Goal: Information Seeking & Learning: Learn about a topic

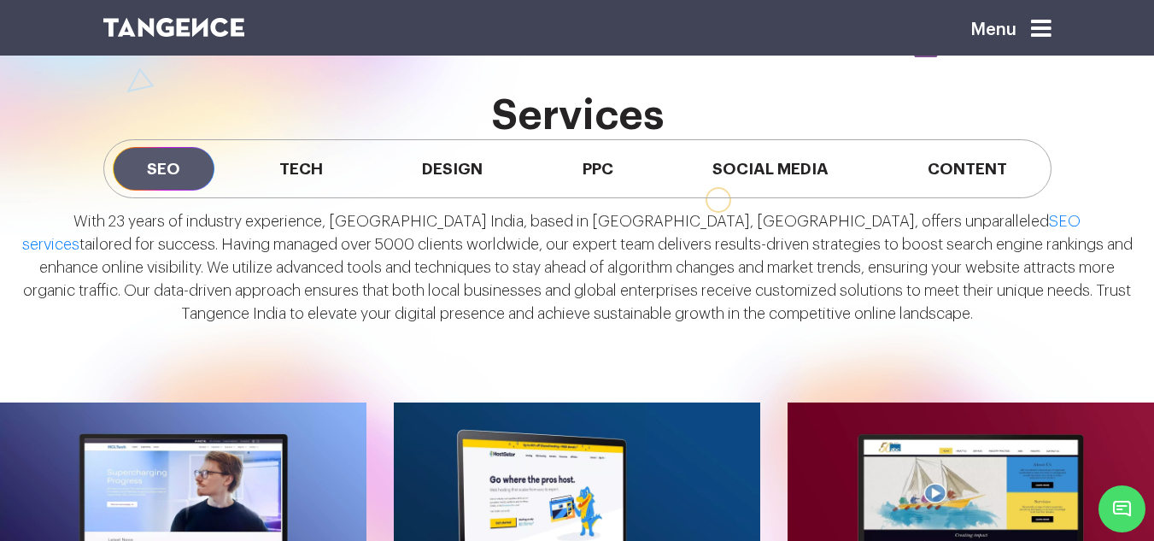
scroll to position [1281, 0]
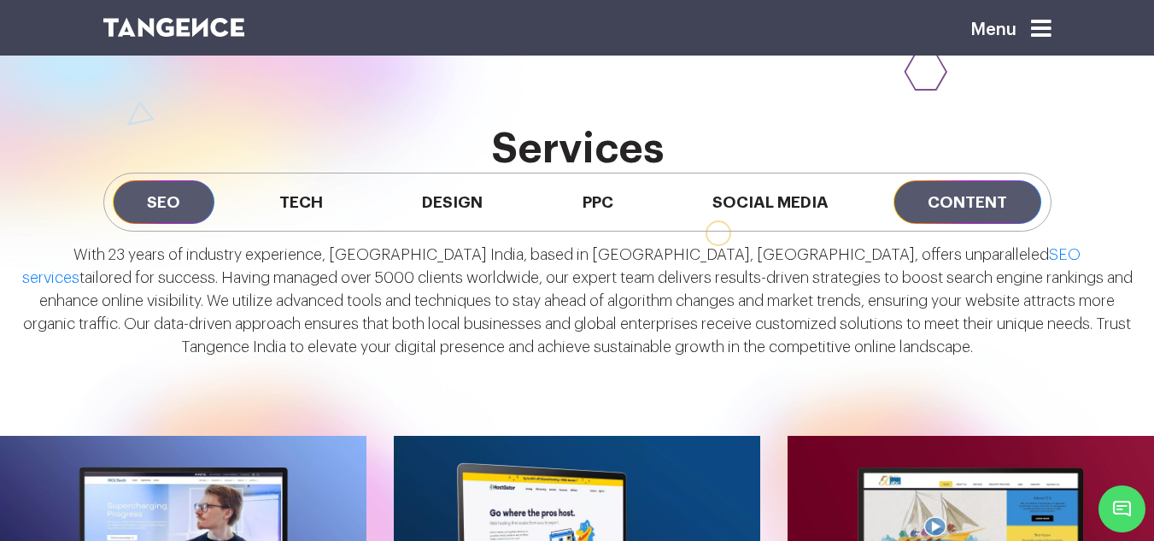
drag, startPoint x: 1011, startPoint y: 200, endPoint x: 999, endPoint y: 200, distance: 12.0
click at [1011, 200] on span "Content" at bounding box center [967, 202] width 148 height 44
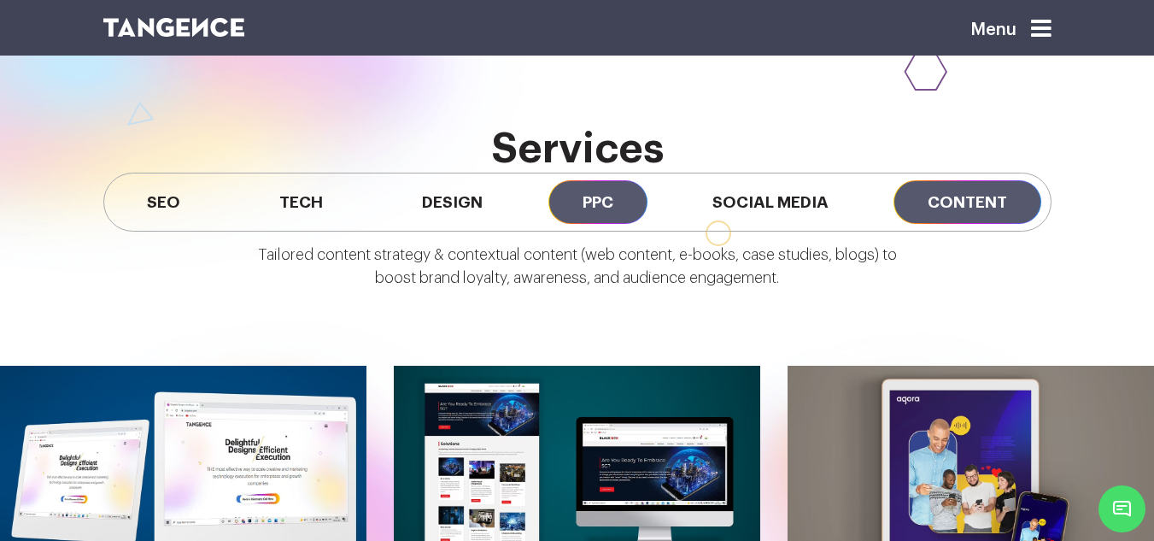
click at [566, 191] on span "PPC" at bounding box center [597, 202] width 99 height 44
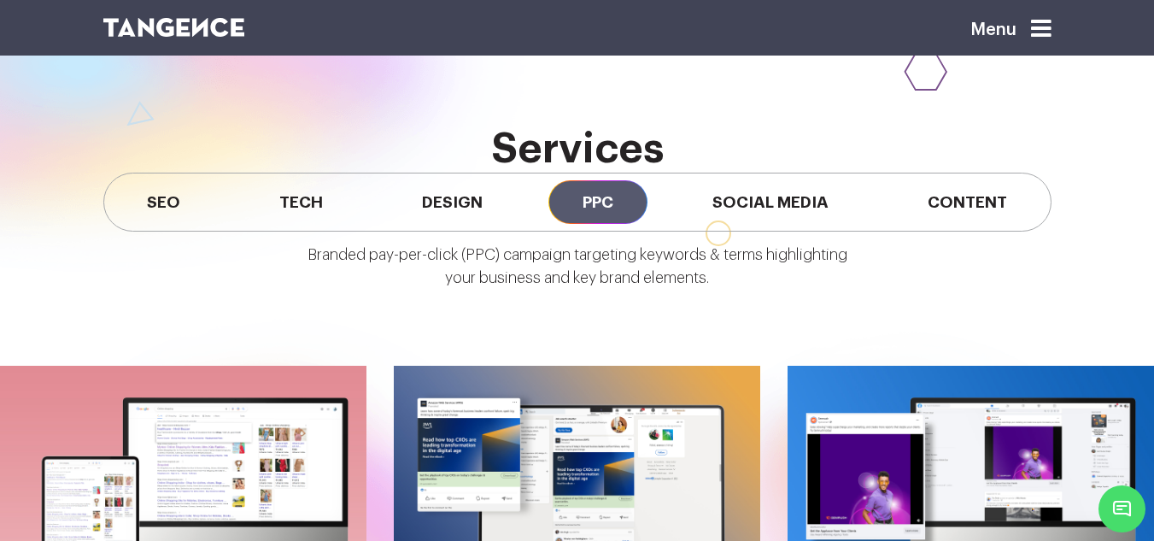
drag, startPoint x: 748, startPoint y: 216, endPoint x: 556, endPoint y: 212, distance: 192.2
click at [749, 216] on span "Social Media" at bounding box center [770, 202] width 184 height 44
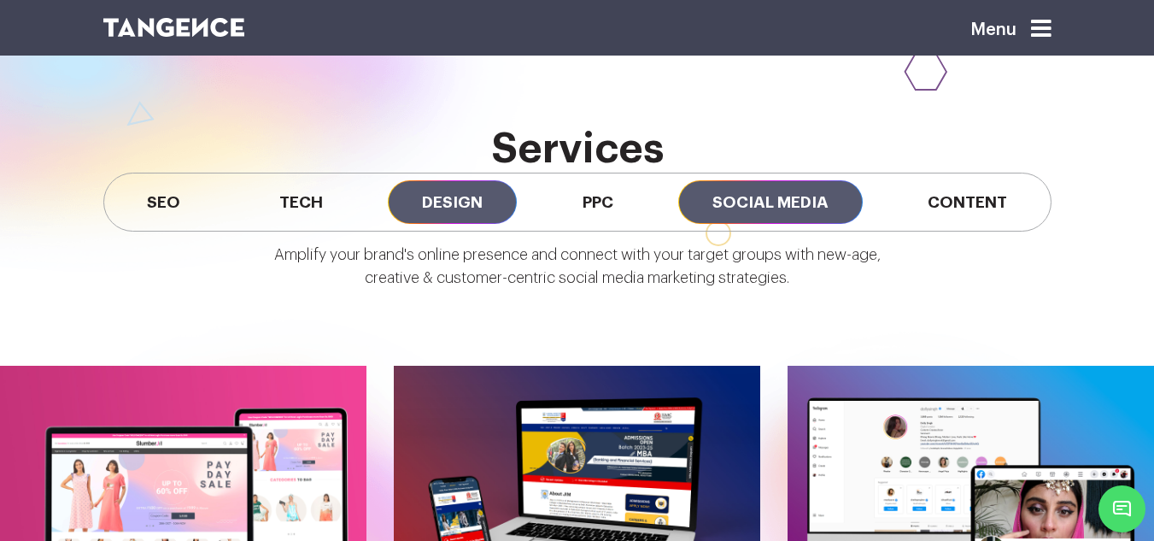
click at [402, 204] on span "Design" at bounding box center [452, 202] width 129 height 44
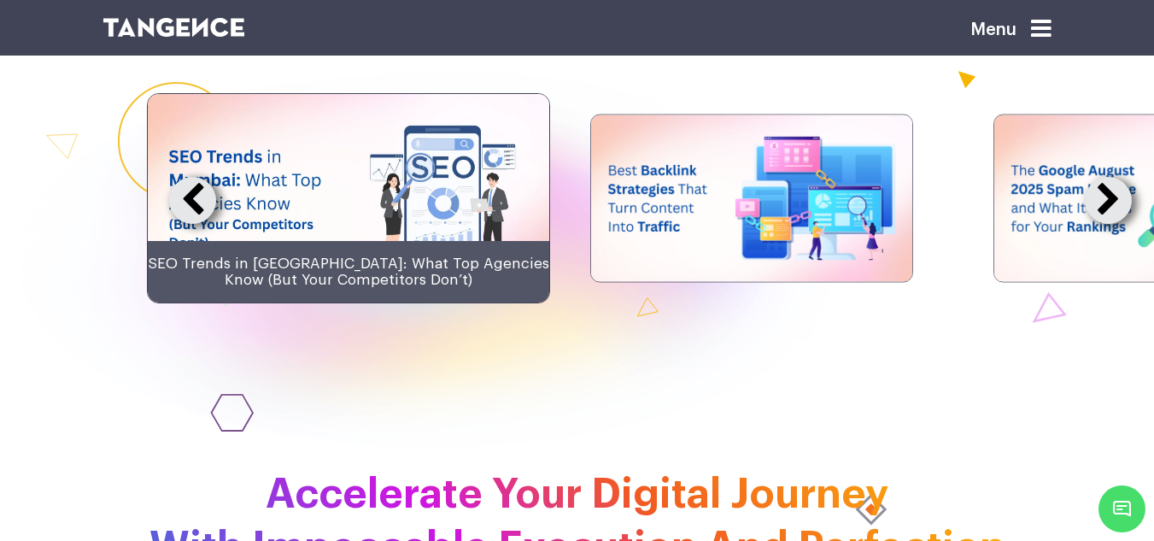
scroll to position [3416, 0]
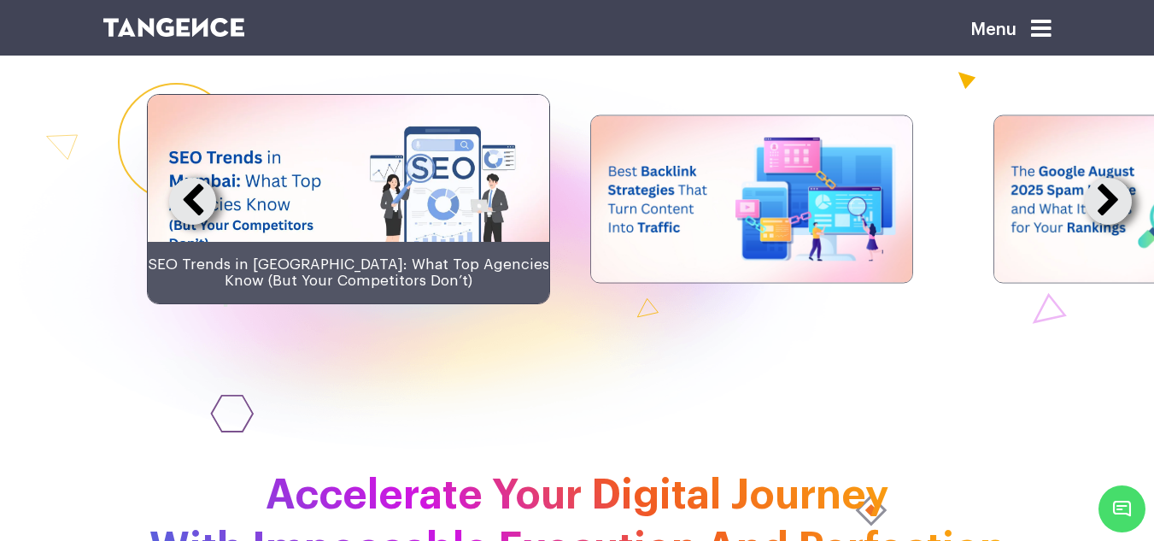
click at [1101, 225] on button at bounding box center [1108, 201] width 47 height 47
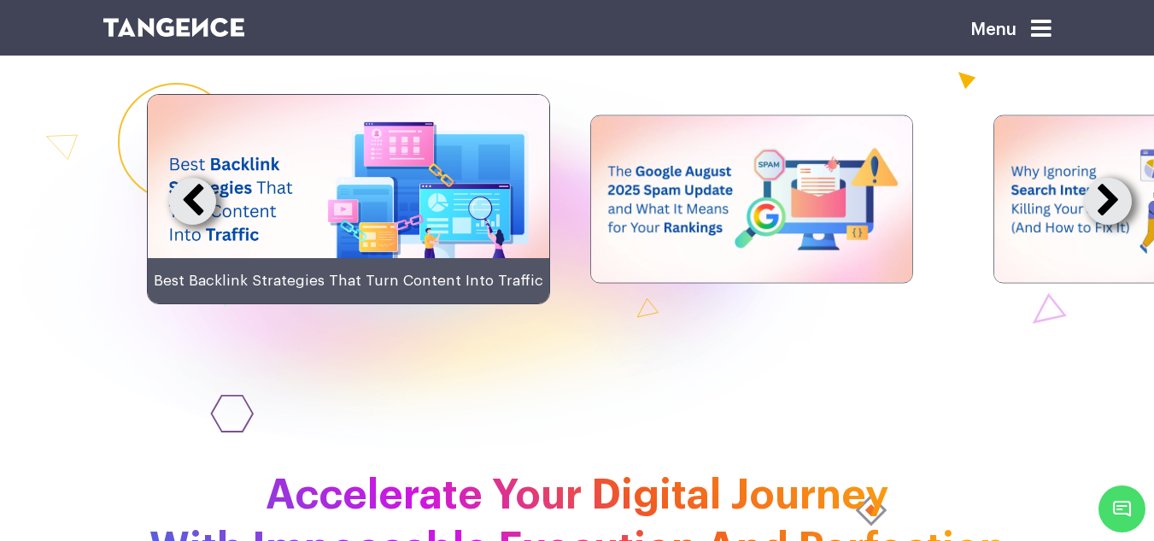
click at [1103, 225] on button at bounding box center [1108, 201] width 47 height 47
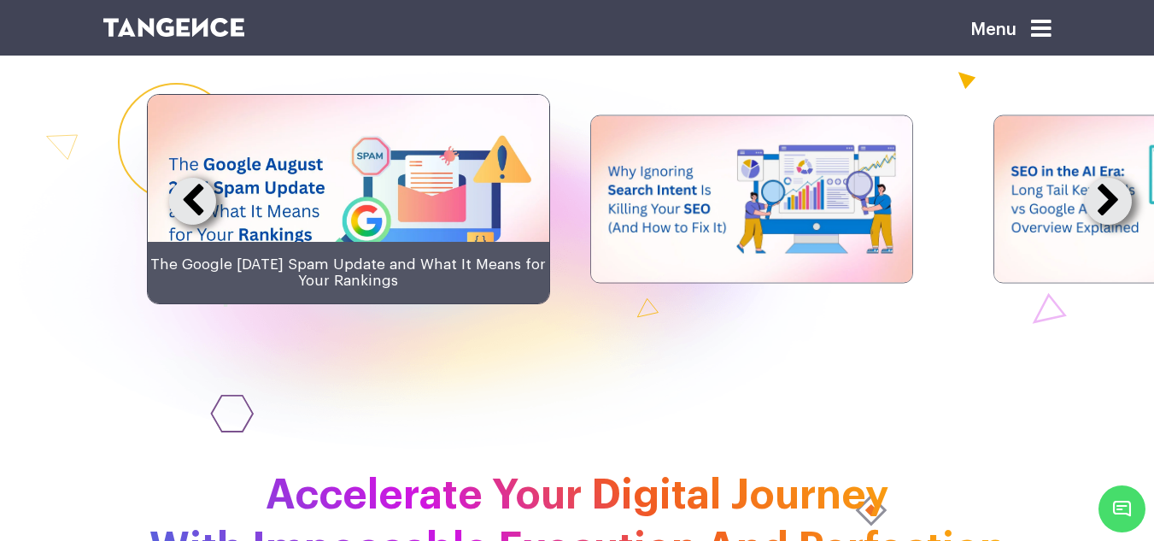
click at [1103, 225] on button at bounding box center [1108, 201] width 47 height 47
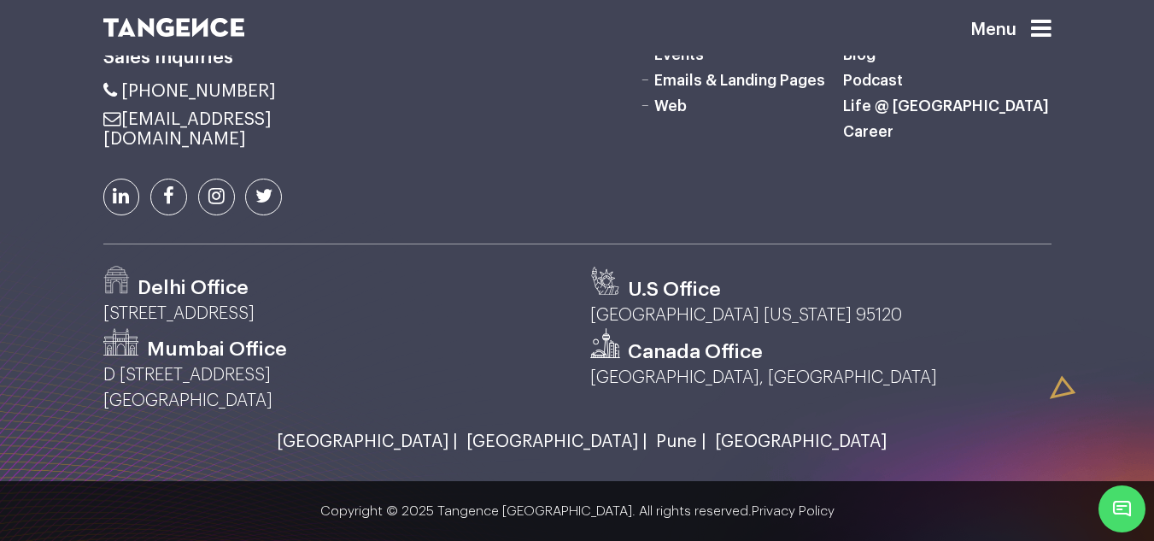
scroll to position [4499, 0]
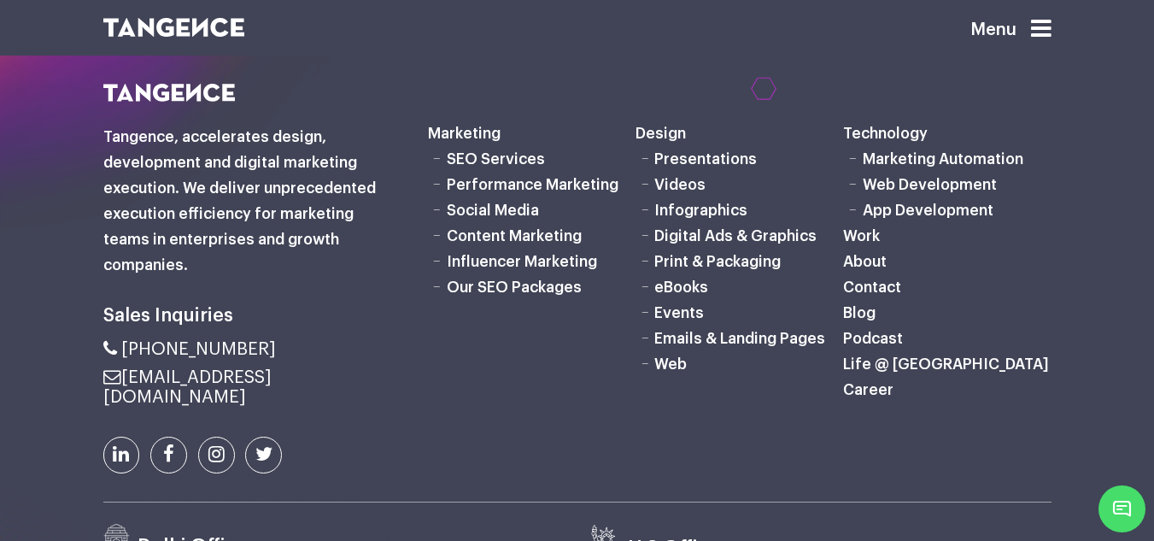
click at [954, 192] on link "Web Development" at bounding box center [930, 184] width 134 height 15
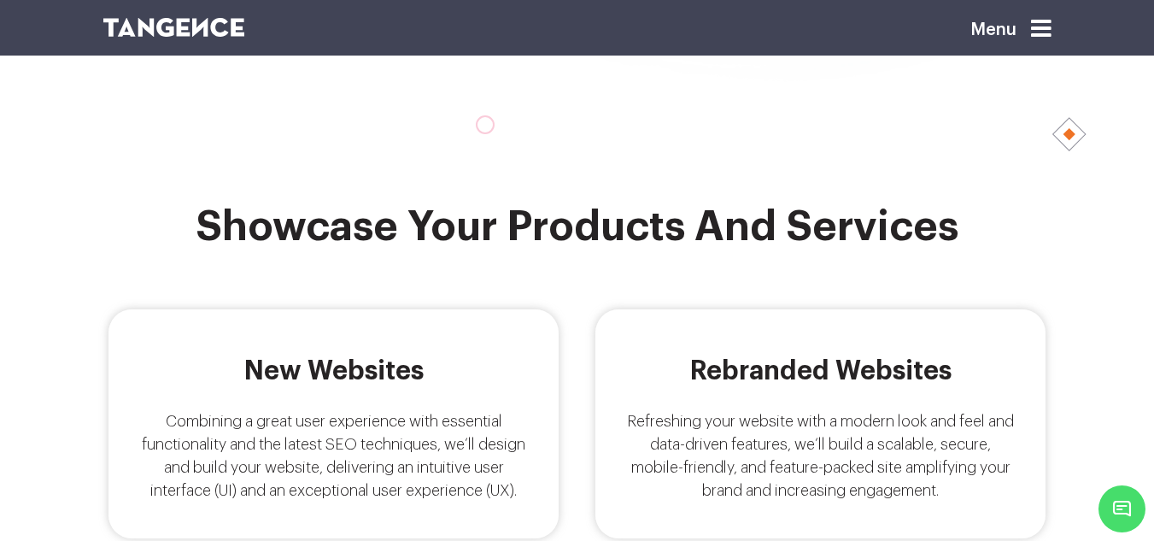
scroll to position [570, 0]
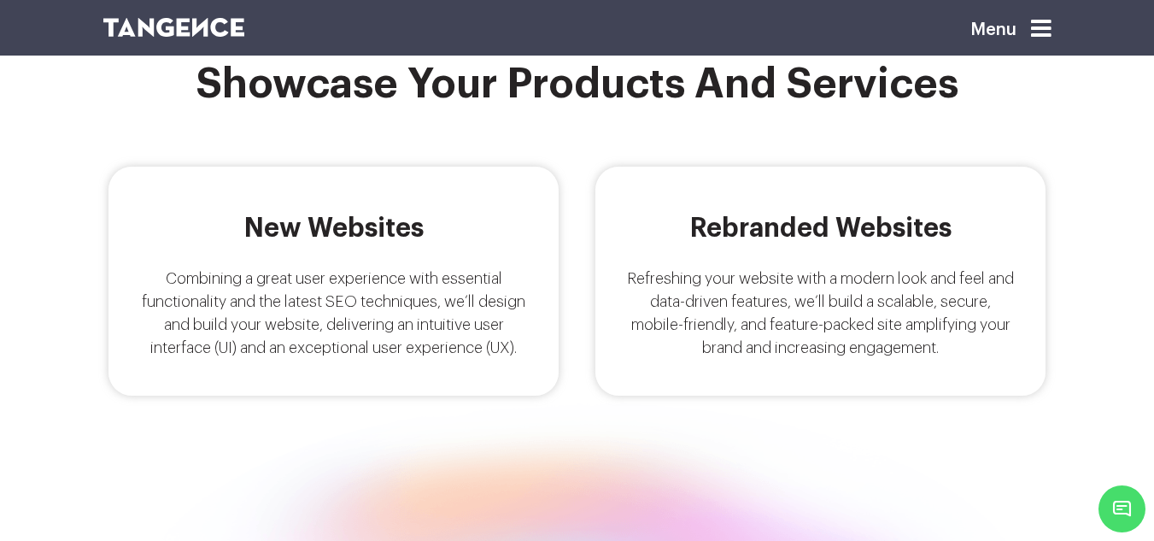
click at [325, 230] on h5 "New Websites" at bounding box center [333, 228] width 389 height 29
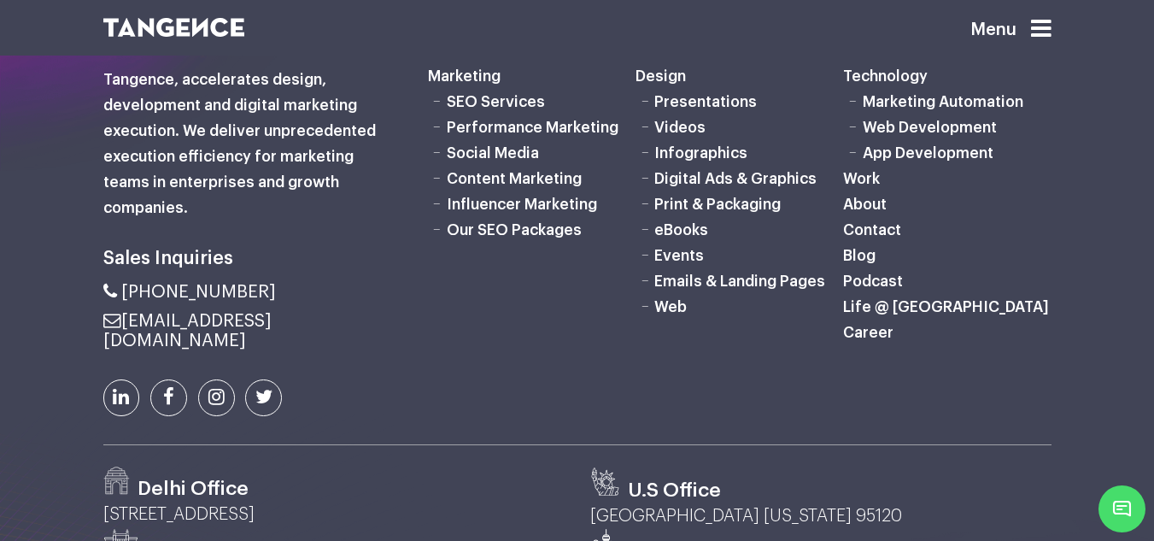
scroll to position [4778, 0]
